Goal: Information Seeking & Learning: Learn about a topic

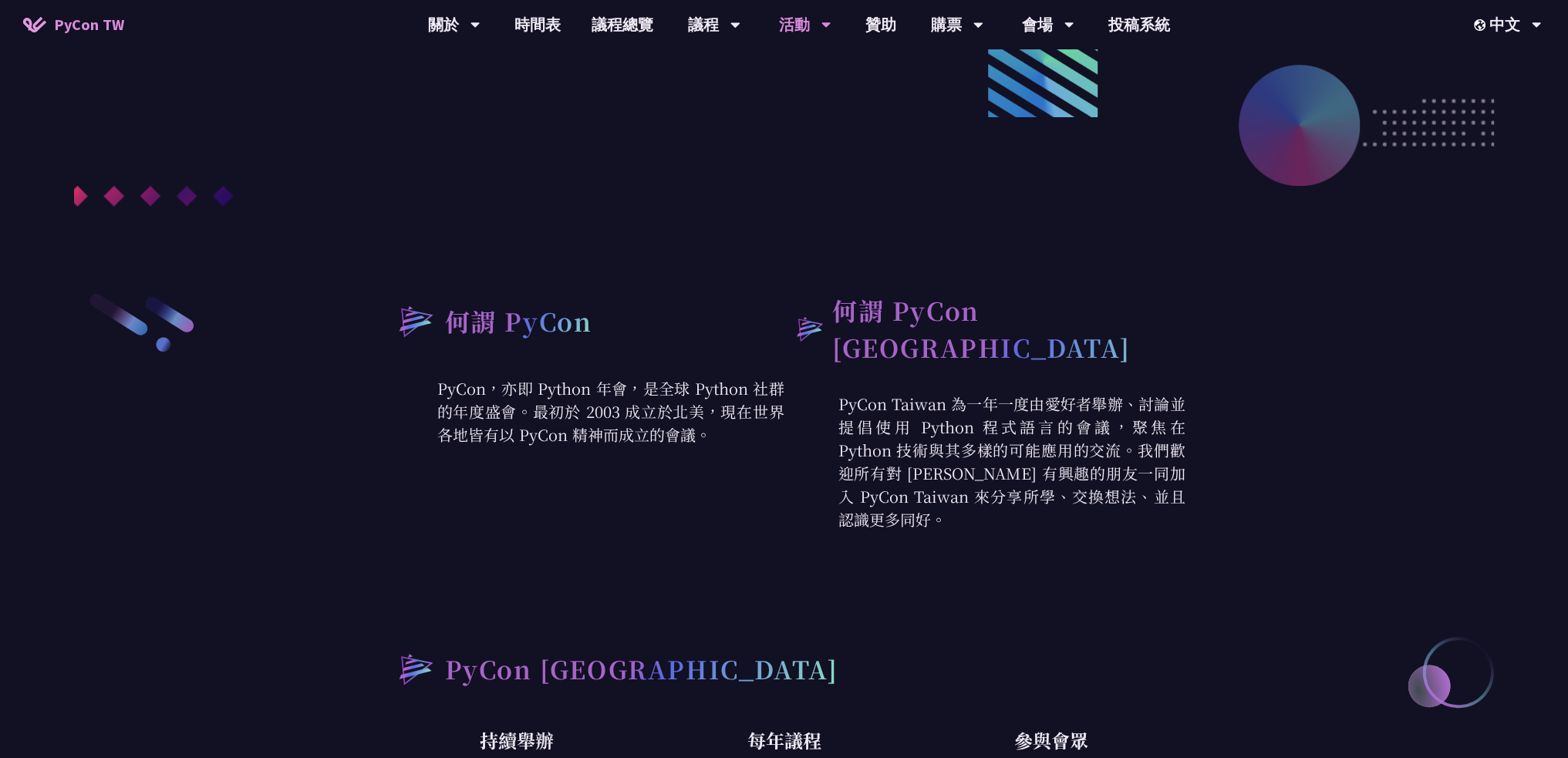
scroll to position [231, 0]
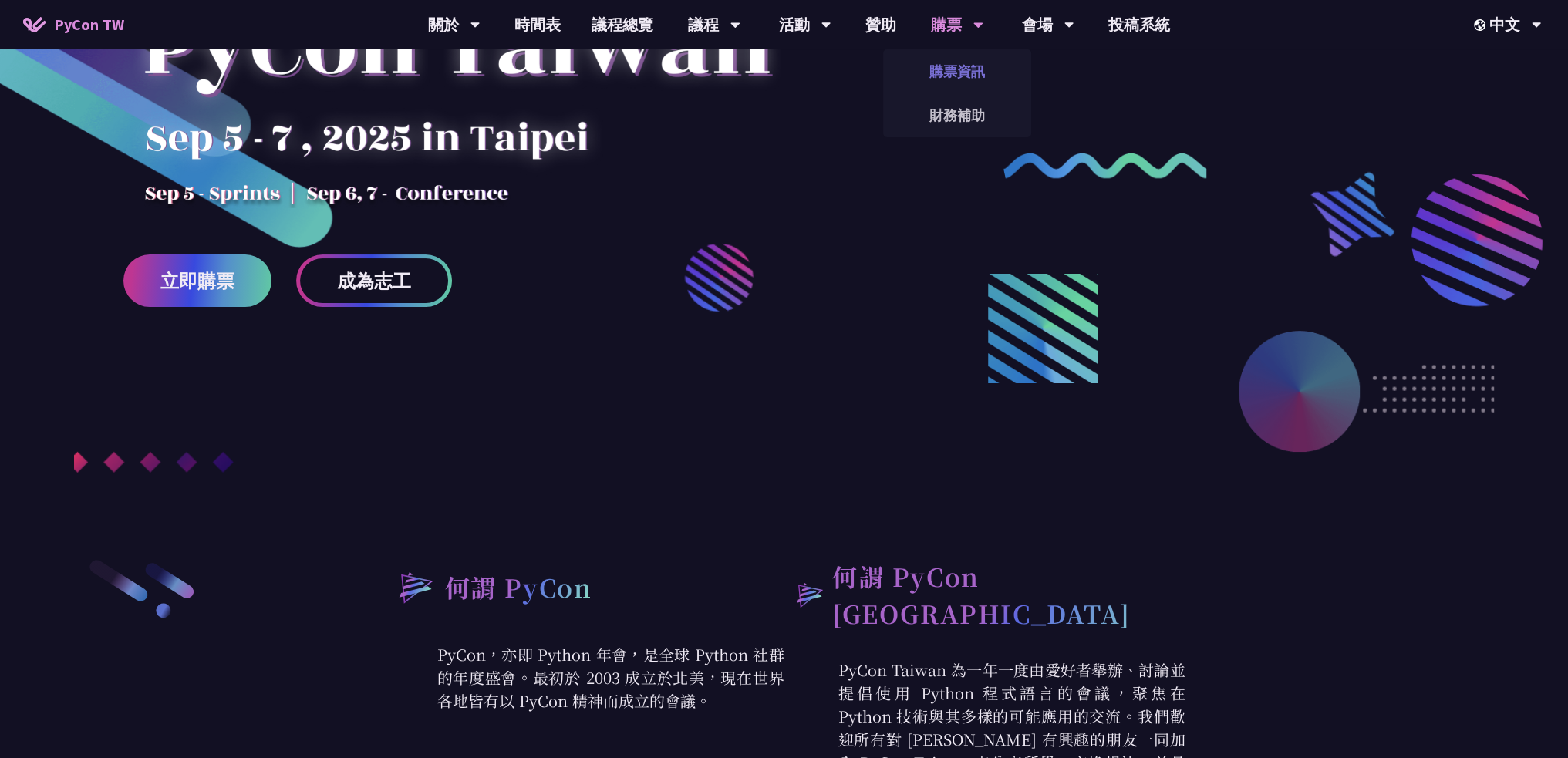
click at [938, 60] on link "購票資訊" at bounding box center [957, 71] width 148 height 36
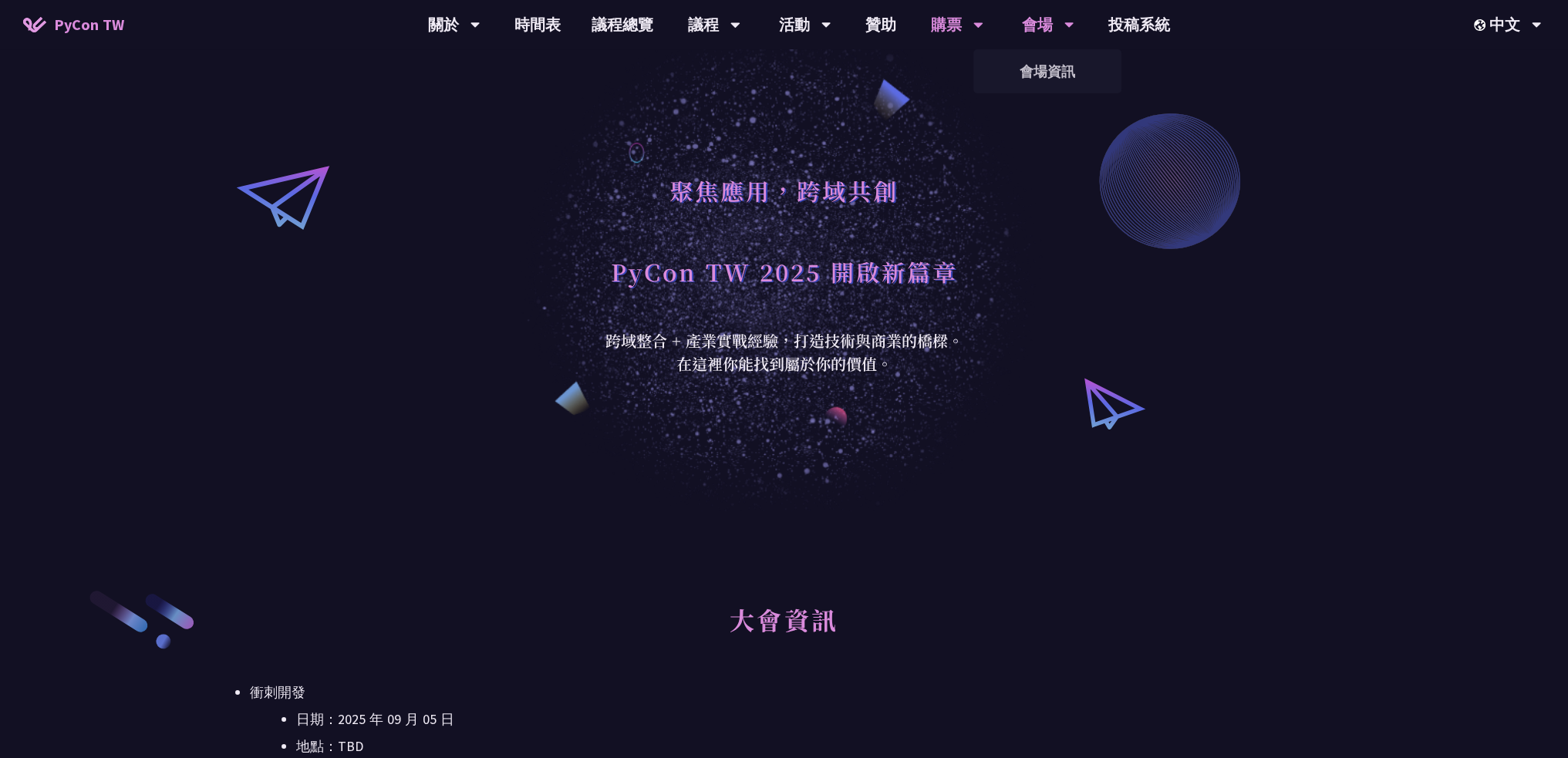
click at [480, 27] on icon at bounding box center [474, 26] width 9 height 6
click at [1042, 67] on link "會場資訊" at bounding box center [1047, 71] width 148 height 36
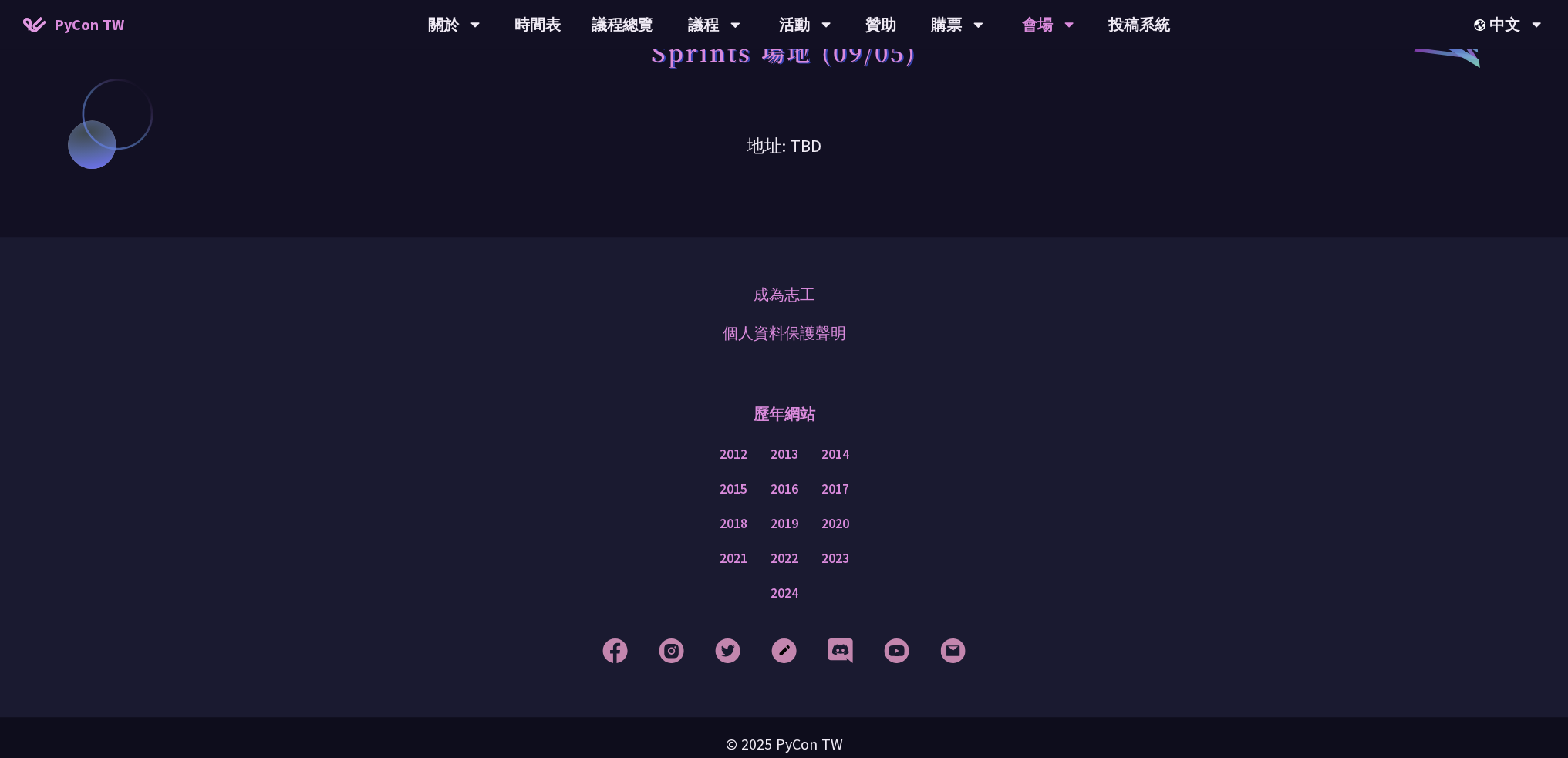
scroll to position [1348, 0]
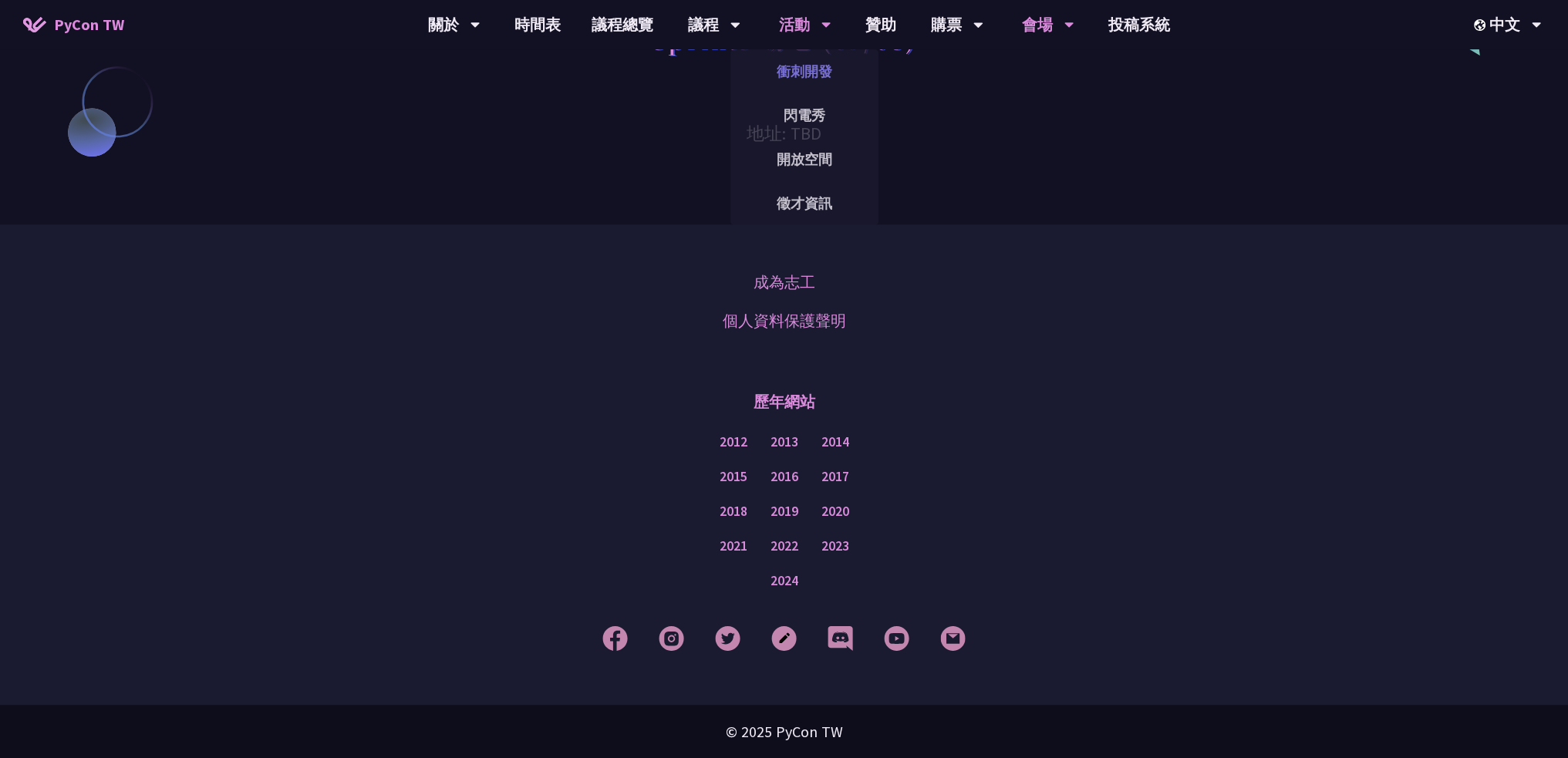
click at [804, 61] on link "衝刺開發" at bounding box center [804, 71] width 148 height 36
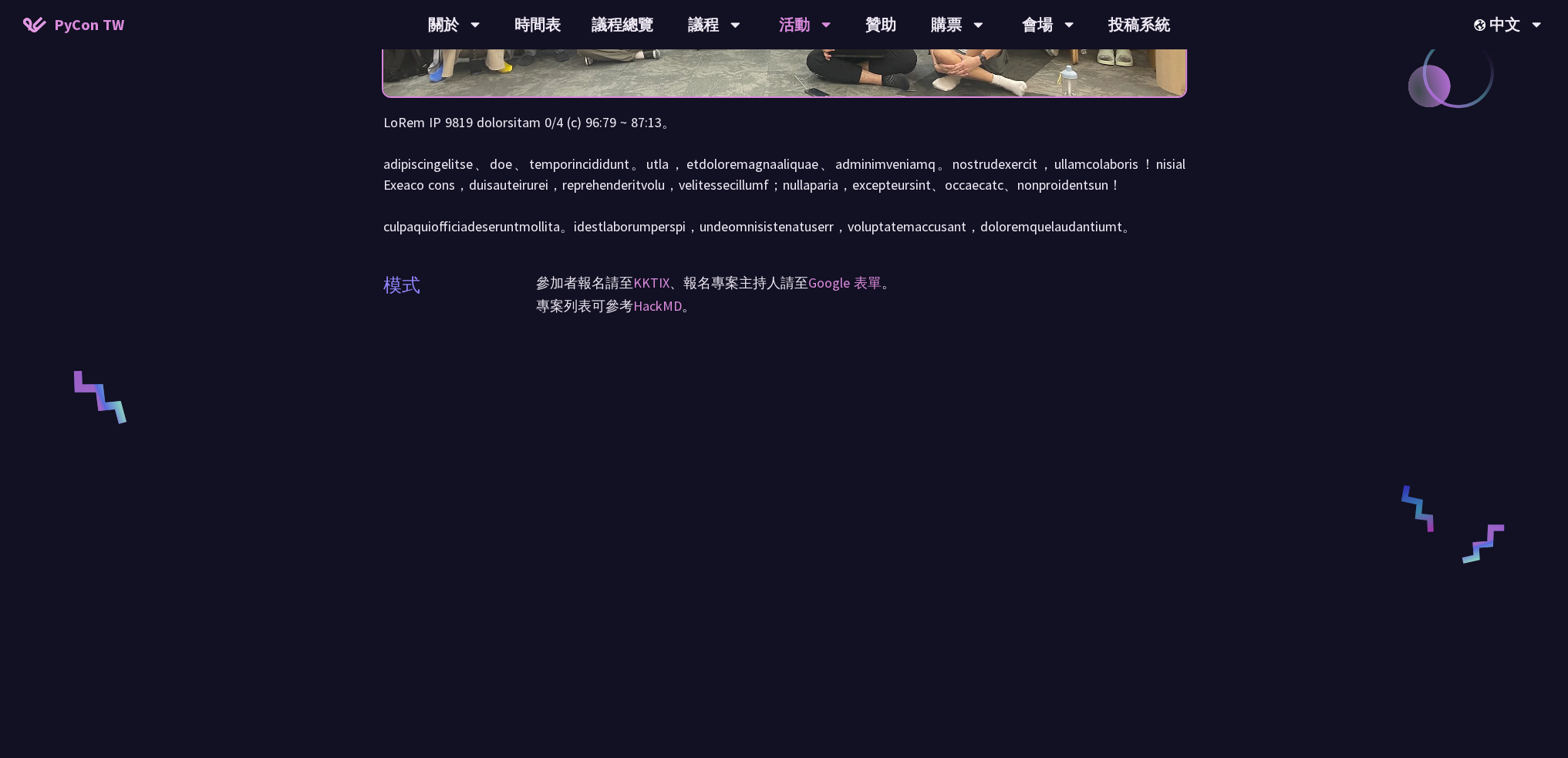
scroll to position [308, 0]
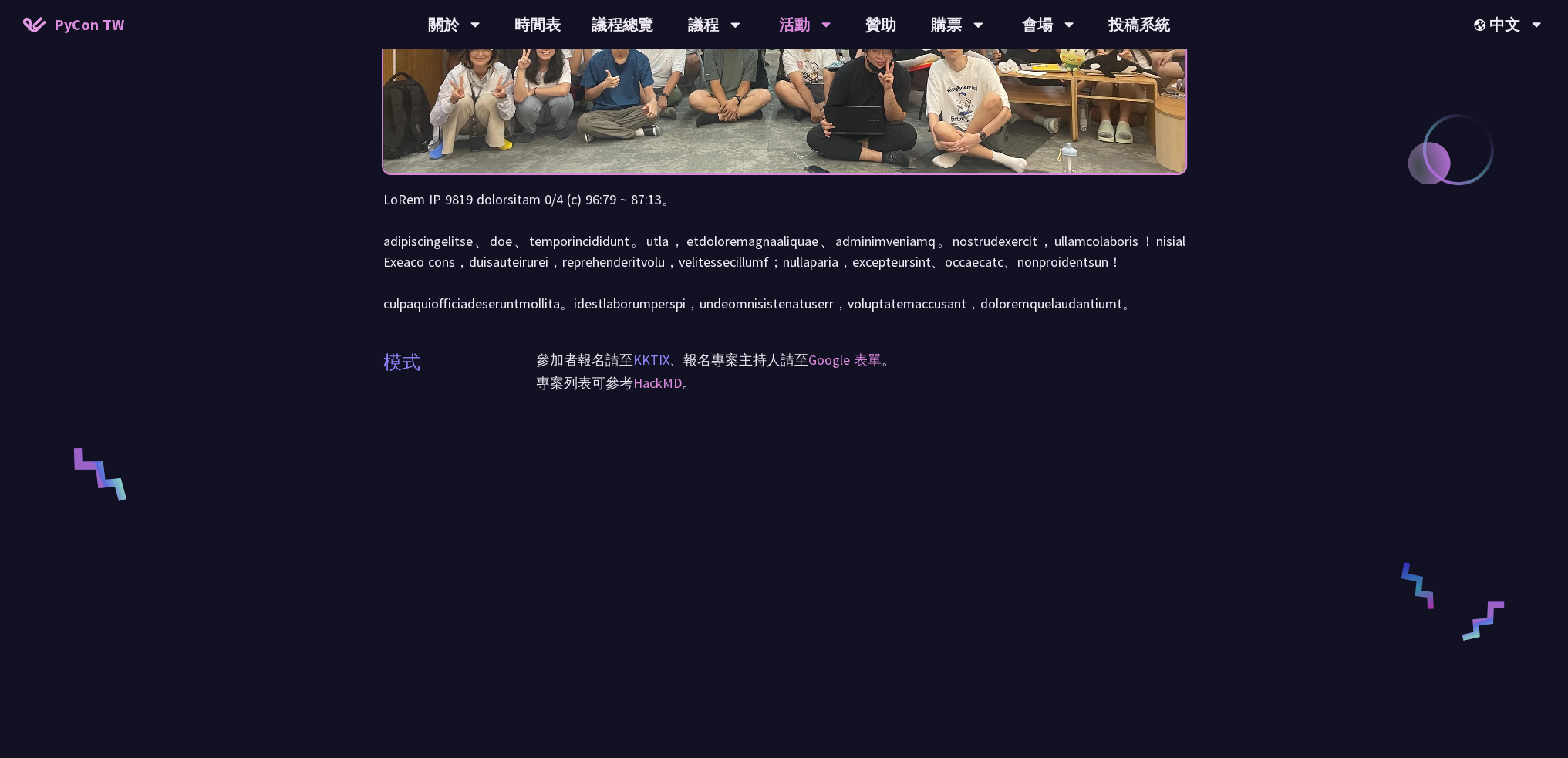
click at [656, 369] on link "KKTIX" at bounding box center [651, 360] width 36 height 18
